Goal: Task Accomplishment & Management: Manage account settings

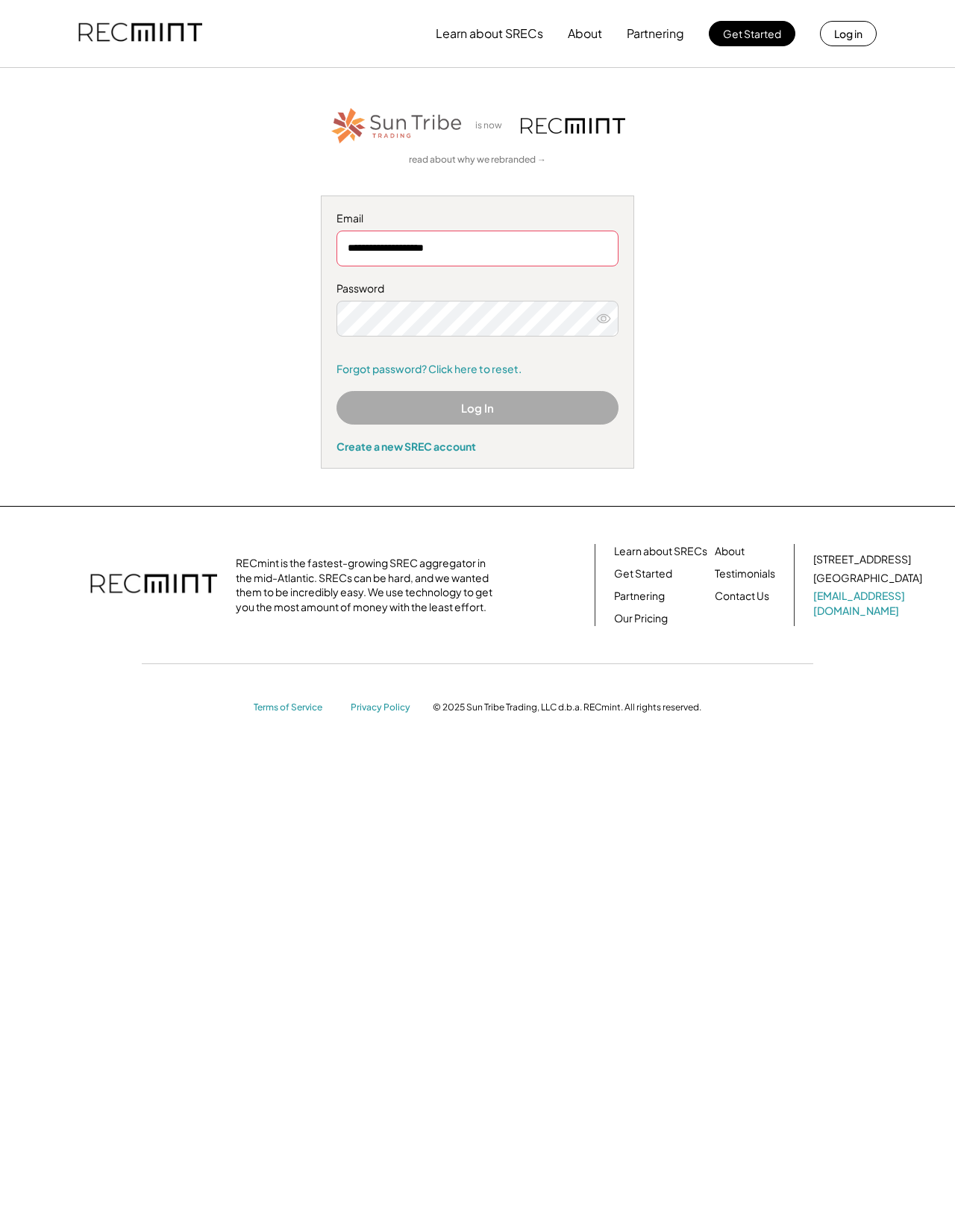
type input "**********"
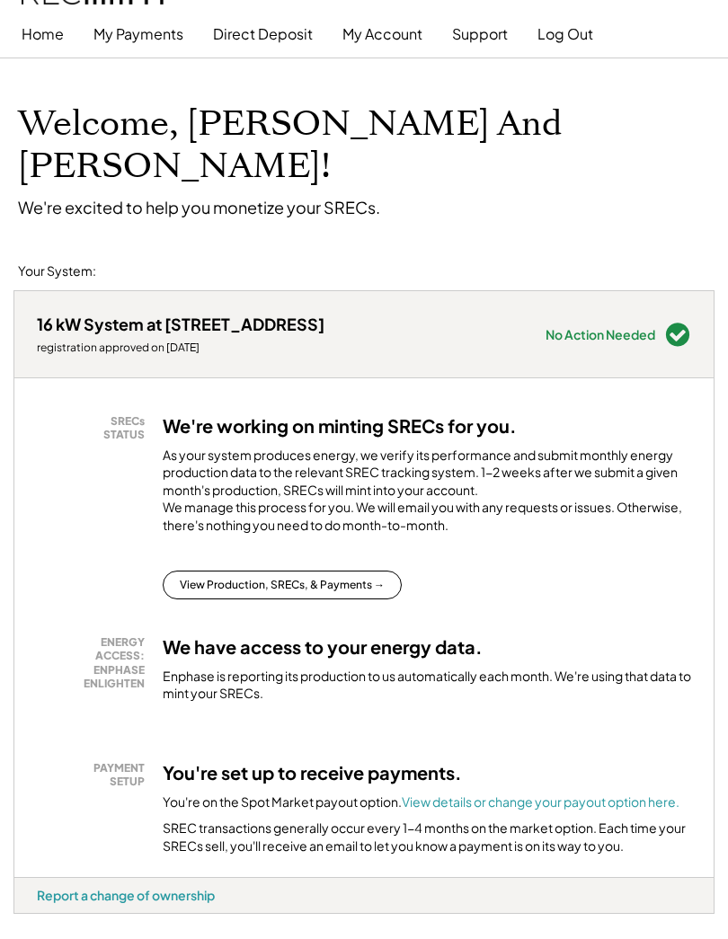
scroll to position [26, 0]
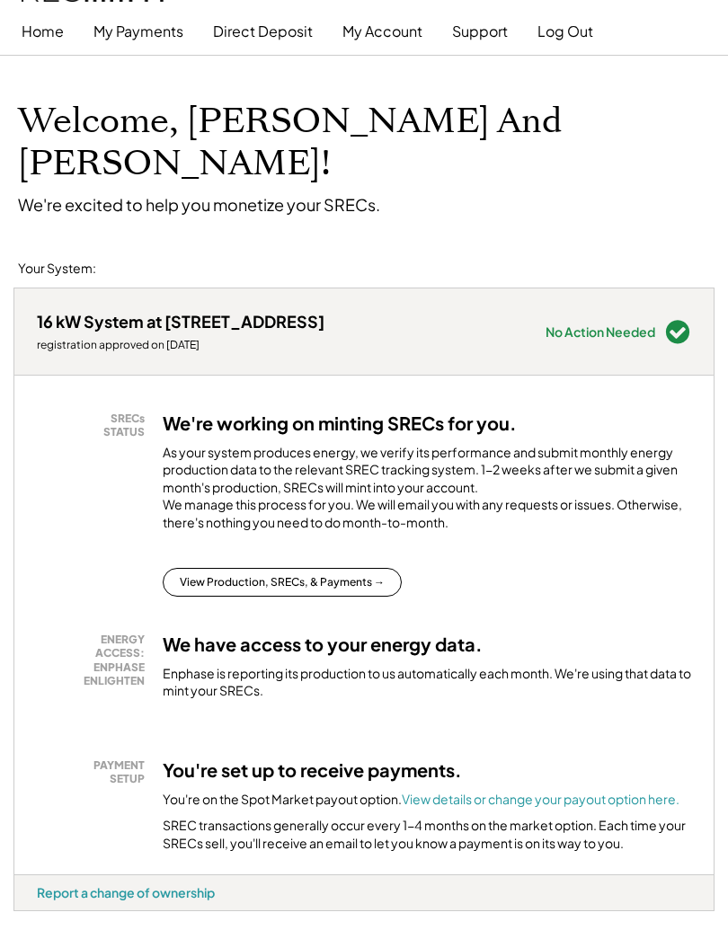
click at [154, 27] on button "My Payments" at bounding box center [138, 31] width 90 height 36
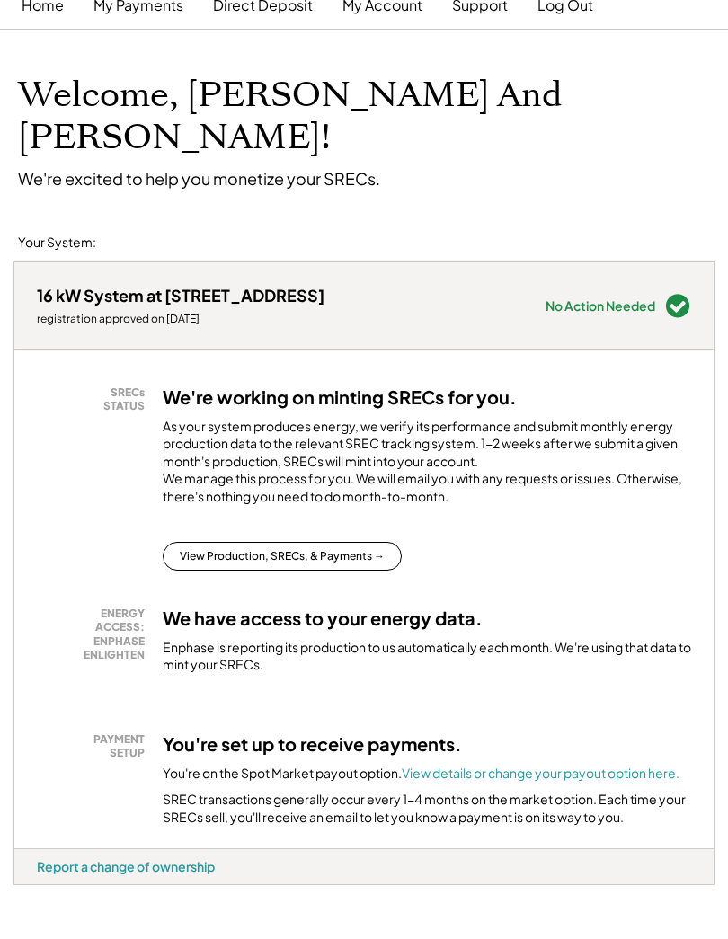
scroll to position [26, 0]
